Goal: Task Accomplishment & Management: Manage account settings

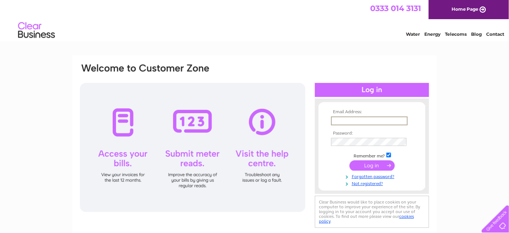
click at [353, 119] on input "text" at bounding box center [369, 120] width 77 height 9
type input "[EMAIL_ADDRESS][DOMAIN_NAME]"
click at [362, 167] on input "submit" at bounding box center [371, 164] width 45 height 10
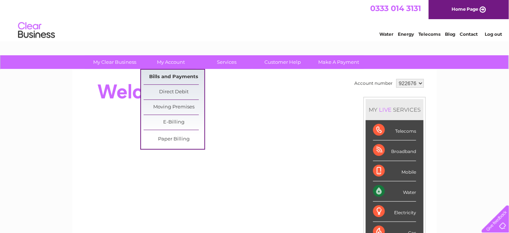
click at [164, 71] on link "Bills and Payments" at bounding box center [174, 77] width 61 height 15
click at [164, 74] on link "Bills and Payments" at bounding box center [174, 77] width 61 height 15
click at [166, 75] on link "Bills and Payments" at bounding box center [174, 77] width 61 height 15
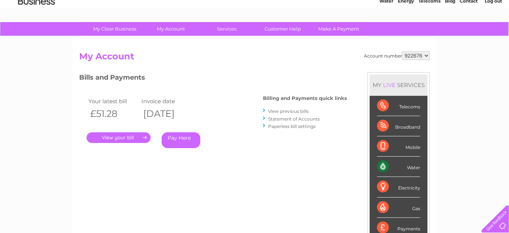
click at [124, 138] on link "." at bounding box center [119, 137] width 64 height 11
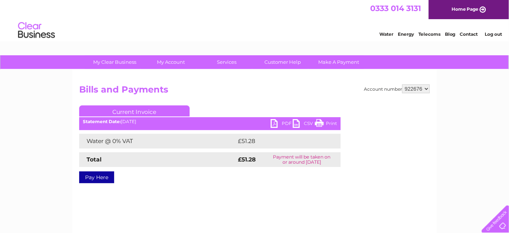
click at [274, 122] on link "PDF" at bounding box center [282, 124] width 22 height 11
